Goal: Task Accomplishment & Management: Use online tool/utility

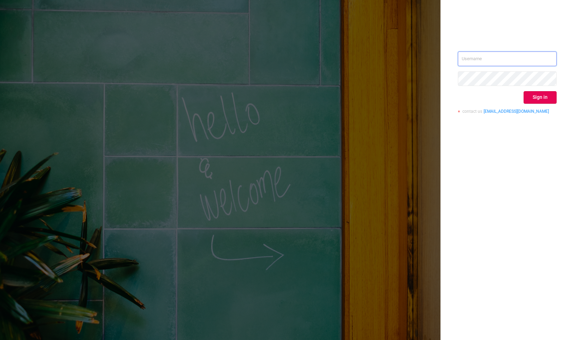
click at [480, 59] on input "text" at bounding box center [507, 58] width 99 height 15
type input "paz@protected.media"
click at [537, 100] on button "Sign in" at bounding box center [539, 97] width 33 height 13
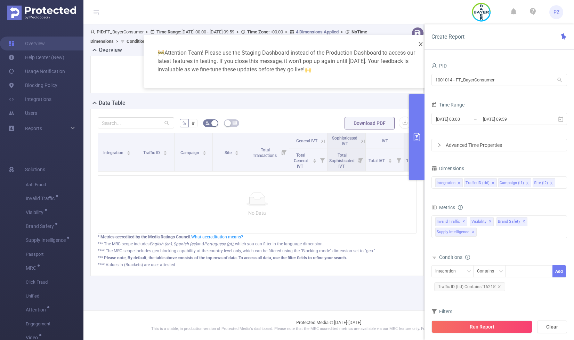
click at [418, 40] on span "Close" at bounding box center [420, 44] width 19 height 19
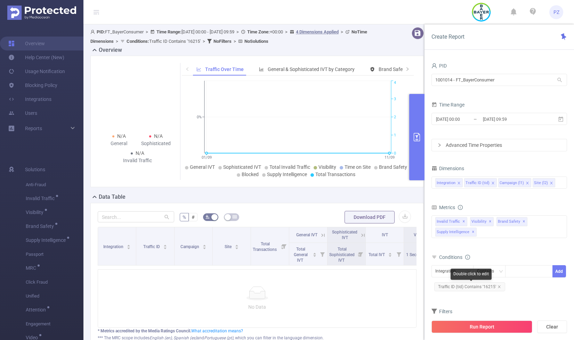
click at [487, 286] on span "Traffic ID (tid) Contains '16215'" at bounding box center [469, 286] width 71 height 9
click at [509, 273] on li "16215" at bounding box center [520, 271] width 23 height 9
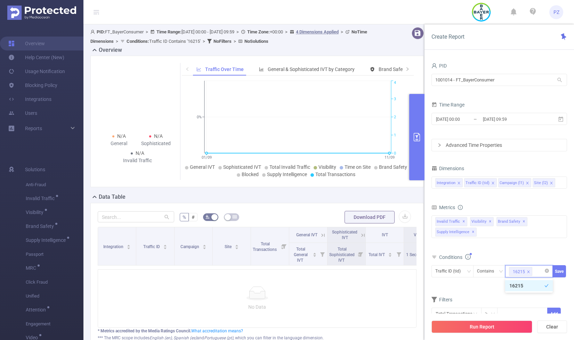
click at [521, 269] on div "16215" at bounding box center [519, 271] width 12 height 9
click at [516, 284] on li "16215" at bounding box center [529, 285] width 48 height 11
click at [518, 272] on div at bounding box center [529, 270] width 40 height 11
click at [492, 287] on form "Dimensions Integration Traffic ID (tid) Campaign (l1) Site (l2) Metrics Total G…" at bounding box center [499, 245] width 136 height 165
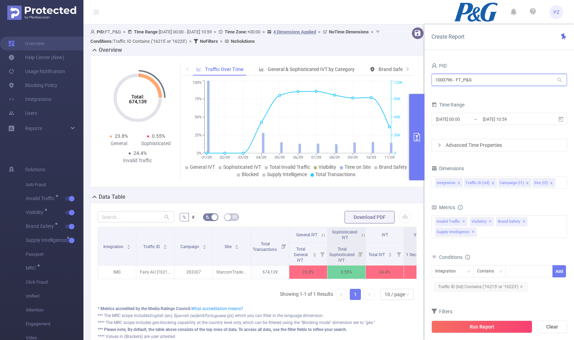
click at [446, 80] on input "1000796 - FT_P&G" at bounding box center [499, 80] width 136 height 12
click at [508, 329] on button "Run Report" at bounding box center [481, 326] width 101 height 13
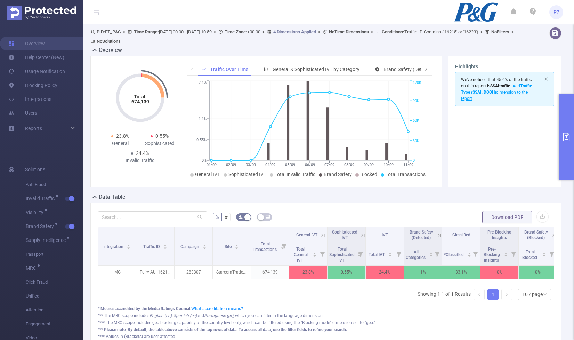
click at [567, 145] on button "primary" at bounding box center [566, 137] width 15 height 86
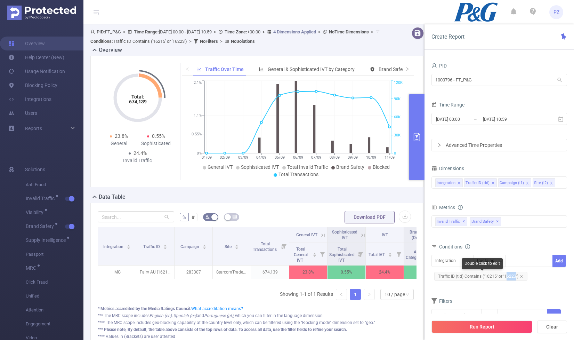
drag, startPoint x: 504, startPoint y: 276, endPoint x: 514, endPoint y: 277, distance: 10.1
click at [514, 277] on span "Traffic ID (tid) Contains ('16215' or '16223')" at bounding box center [480, 275] width 93 height 9
copy span "6223"
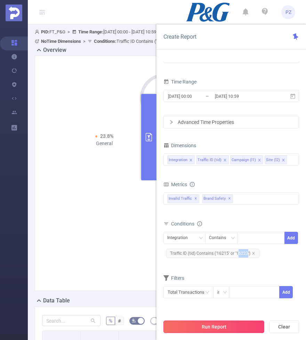
click at [209, 328] on button "Run Report" at bounding box center [213, 326] width 101 height 13
